Goal: Task Accomplishment & Management: Complete application form

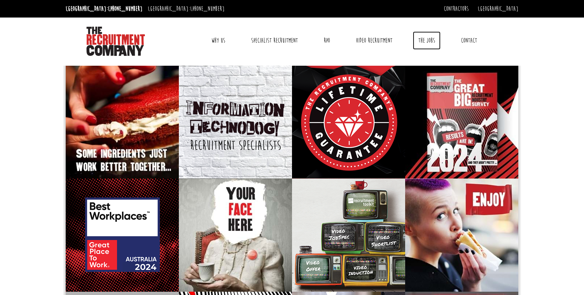
click at [434, 40] on link "The Jobs" at bounding box center [427, 40] width 28 height 18
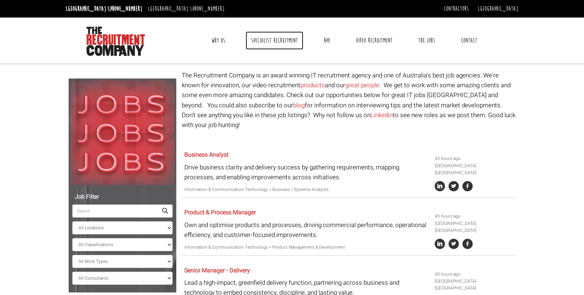
click at [255, 39] on link "Specialist Recruitment" at bounding box center [275, 40] width 58 height 18
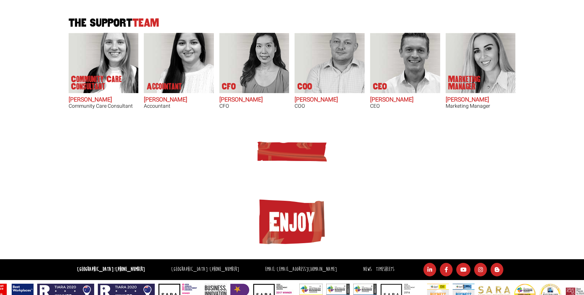
scroll to position [492, 0]
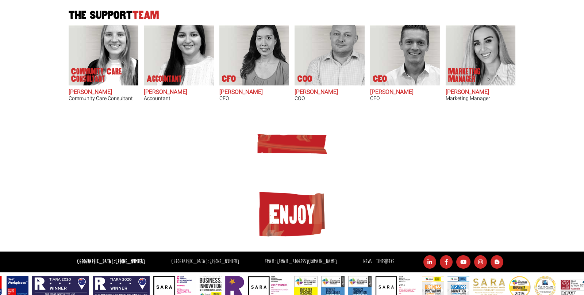
click at [288, 133] on img at bounding box center [291, 144] width 73 height 22
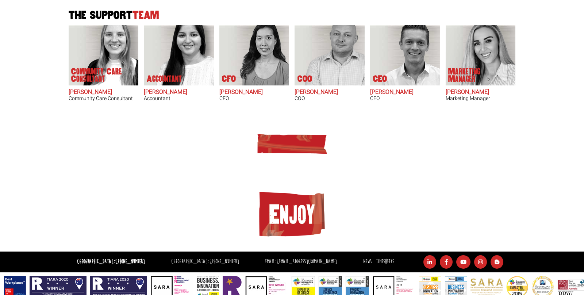
click at [296, 210] on img at bounding box center [291, 214] width 73 height 51
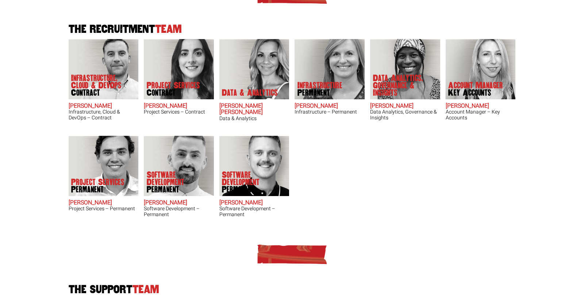
scroll to position [0, 0]
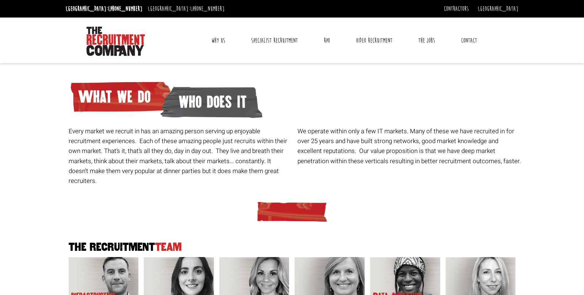
click at [468, 39] on link "Contact" at bounding box center [468, 40] width 27 height 18
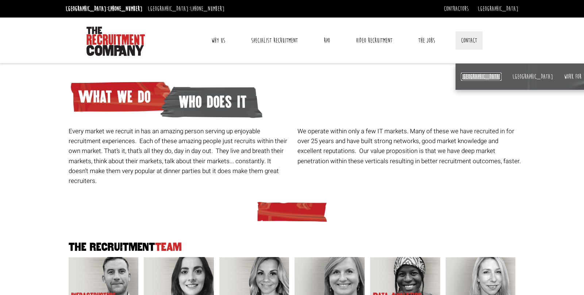
click at [468, 75] on link "[GEOGRAPHIC_DATA]" at bounding box center [481, 77] width 40 height 8
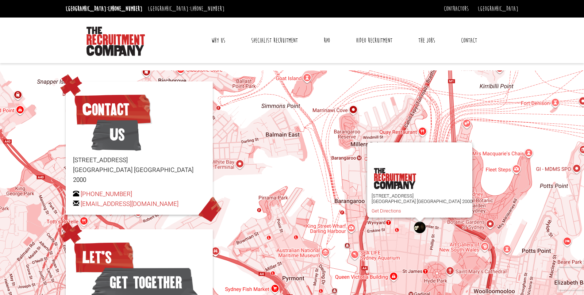
click at [471, 41] on link "Contact" at bounding box center [468, 40] width 27 height 18
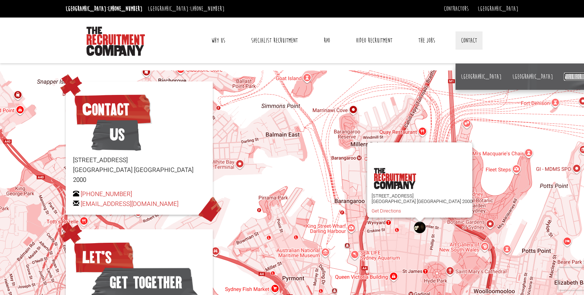
click at [564, 75] on link "Work for us" at bounding box center [576, 77] width 24 height 8
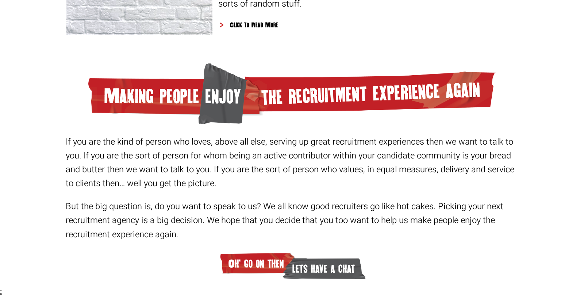
scroll to position [1110, 0]
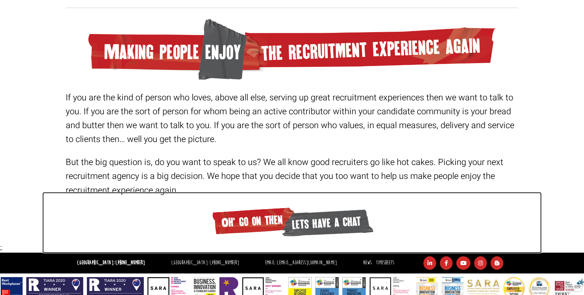
click at [259, 222] on span "Oh' go on then" at bounding box center [254, 220] width 88 height 32
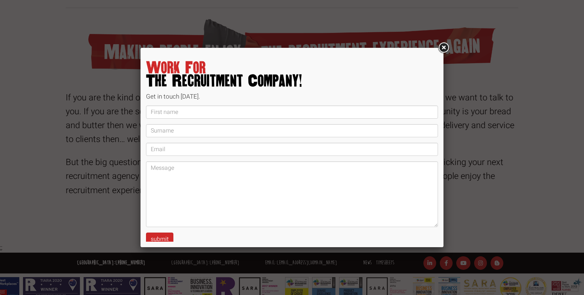
scroll to position [9, 0]
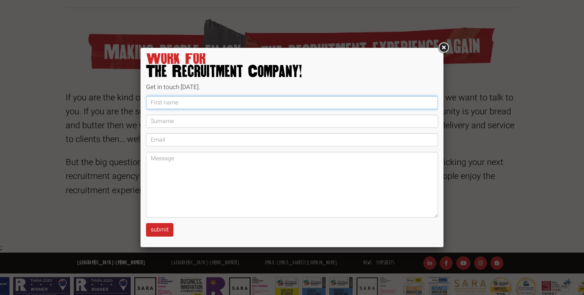
click at [232, 106] on input "text" at bounding box center [292, 102] width 292 height 13
type input "[PERSON_NAME]"
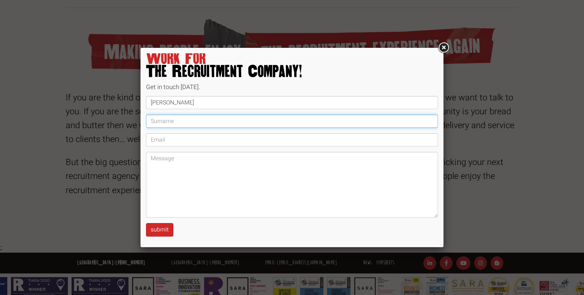
type input "[PERSON_NAME]"
type input "[EMAIL_ADDRESS][DOMAIN_NAME]"
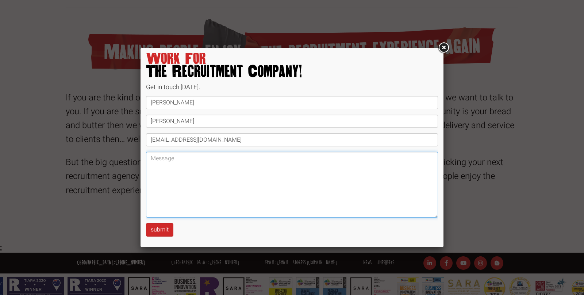
click at [219, 167] on textarea at bounding box center [292, 185] width 292 height 66
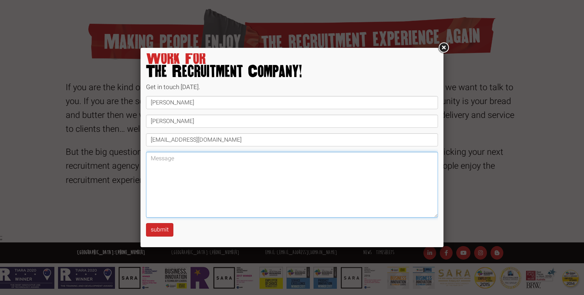
type textarea "v"
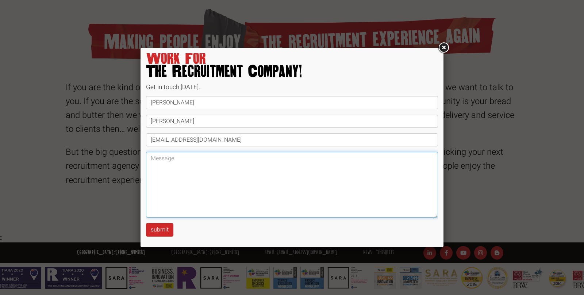
paste textarea "005937"
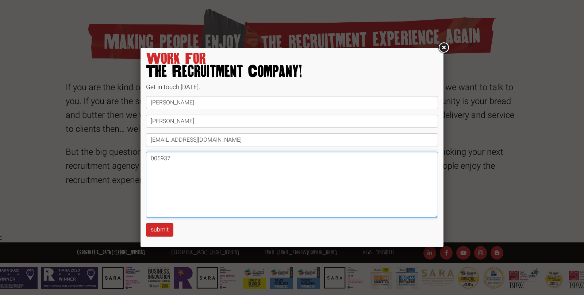
click at [219, 167] on textarea "005937" at bounding box center [292, 185] width 292 height 66
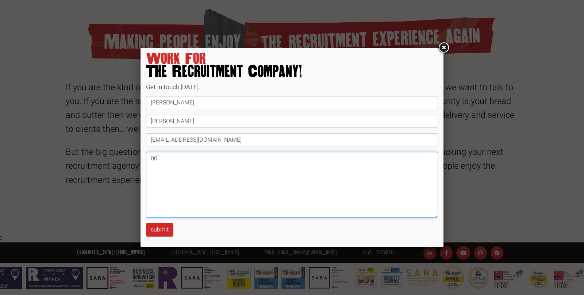
type textarea "0"
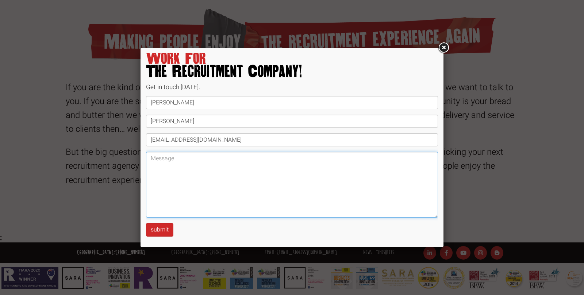
paste textarea "005937"
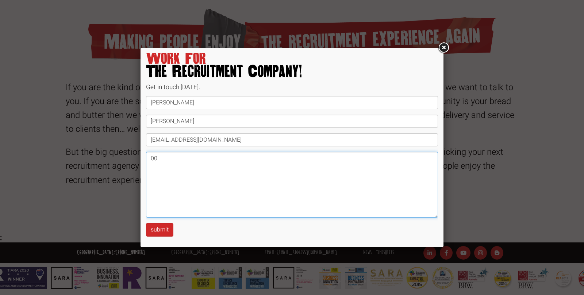
type textarea "0"
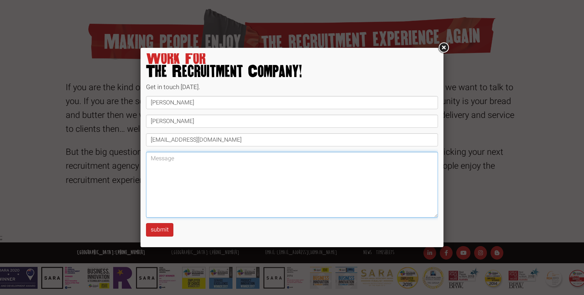
scroll to position [0, 0]
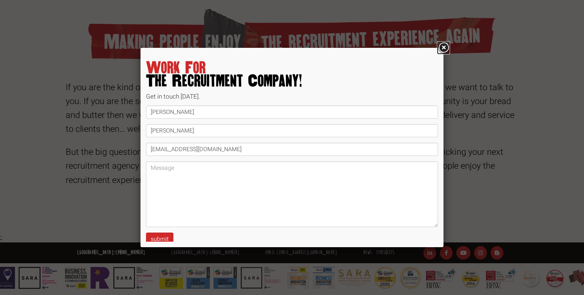
click at [444, 47] on link at bounding box center [443, 47] width 13 height 13
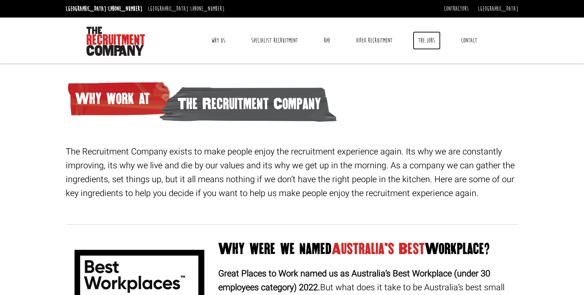
click at [428, 40] on link "The Jobs" at bounding box center [427, 40] width 28 height 18
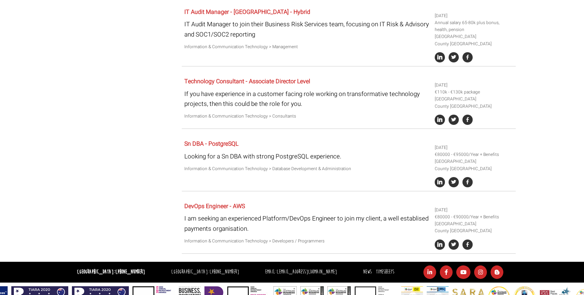
scroll to position [1067, 0]
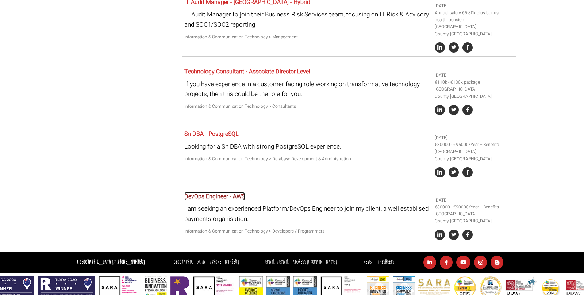
click at [219, 192] on link "DevOps Engineer - AWS" at bounding box center [214, 196] width 61 height 9
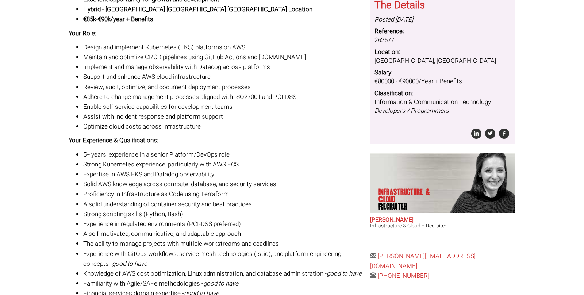
scroll to position [114, 0]
